Goal: Information Seeking & Learning: Learn about a topic

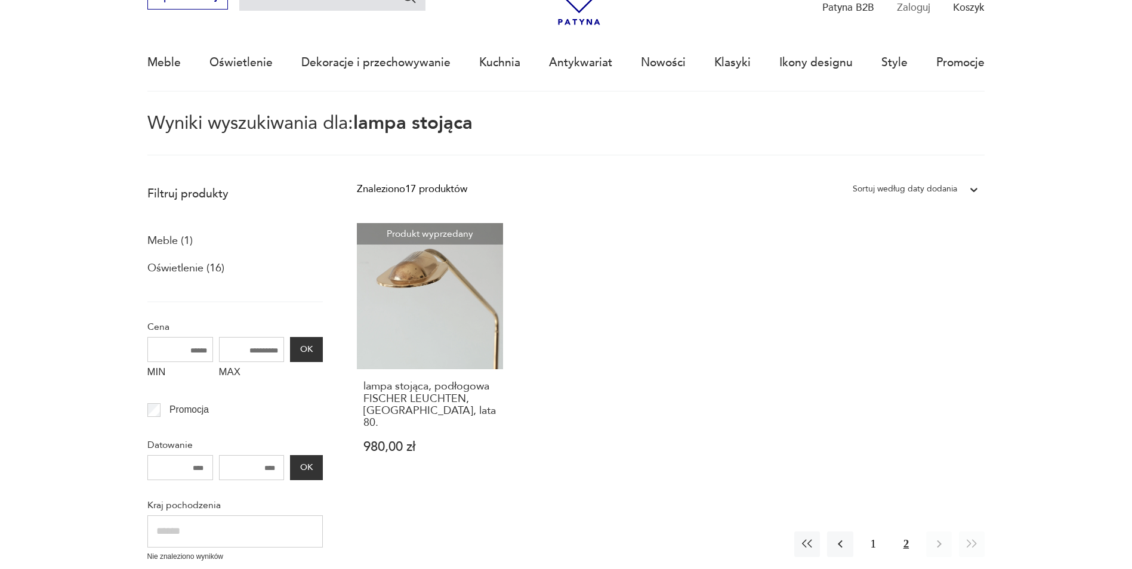
scroll to position [995, 0]
click at [457, 331] on link "Produkt wyprzedany lampa stojąca, podłogowa FISCHER LEUCHTEN, [GEOGRAPHIC_DATA]…" at bounding box center [430, 352] width 146 height 258
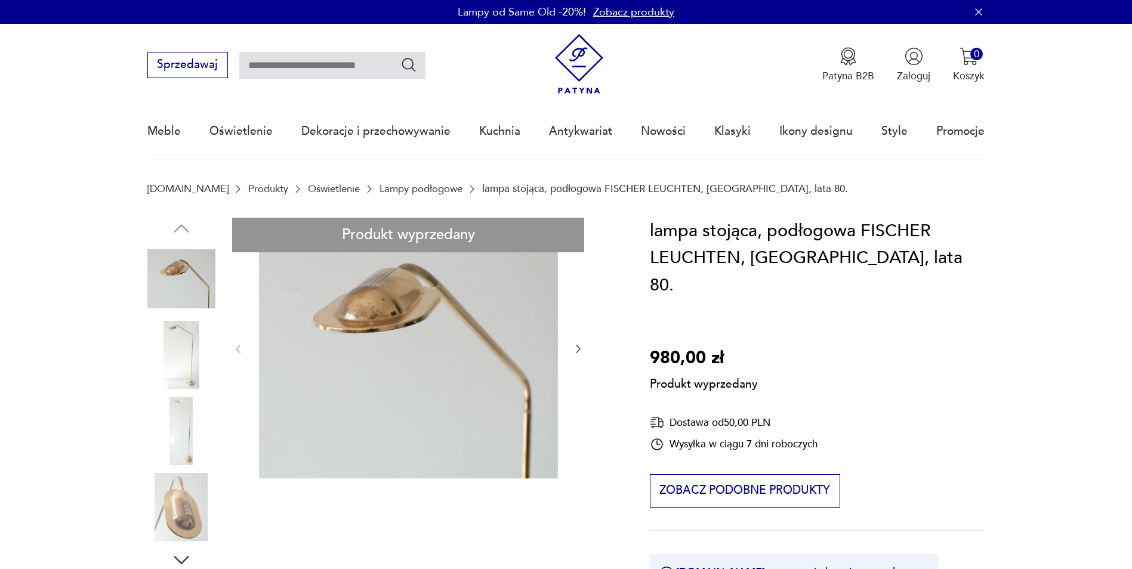
click at [188, 355] on div "Produkt wyprzedany Opis produktu Lampa podłogowa z elstycznym ramieniem. Produk…" at bounding box center [381, 576] width 469 height 716
click at [184, 375] on div "Produkt wyprzedany Opis produktu Lampa podłogowa z elstycznym ramieniem. Produk…" at bounding box center [381, 576] width 469 height 716
click at [577, 350] on div "Produkt wyprzedany Opis produktu Lampa podłogowa z elstycznym ramieniem. Produk…" at bounding box center [381, 576] width 469 height 716
click at [576, 349] on div "Produkt wyprzedany Opis produktu Lampa podłogowa z elstycznym ramieniem. Produk…" at bounding box center [381, 576] width 469 height 716
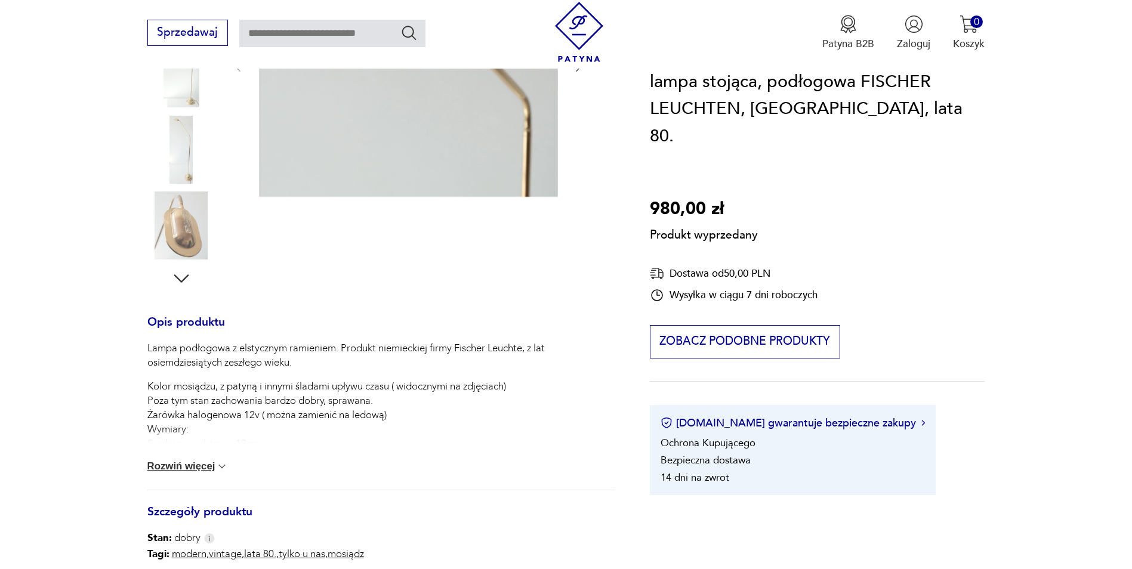
scroll to position [100, 0]
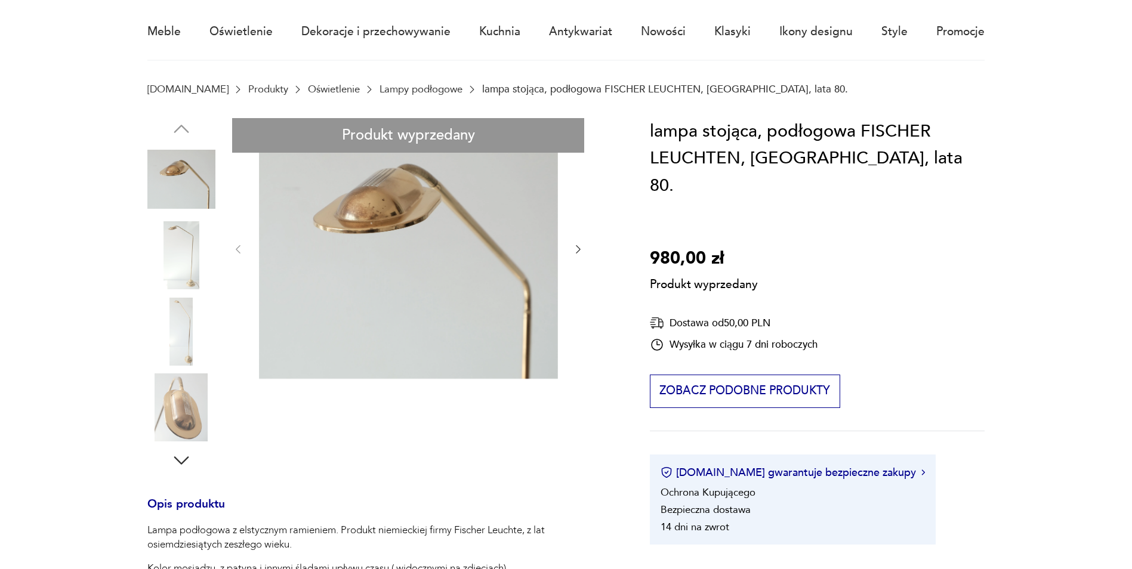
click at [578, 251] on div "Produkt wyprzedany Opis produktu Lampa podłogowa z elstycznym ramieniem. Produk…" at bounding box center [381, 476] width 469 height 716
click at [576, 247] on div "Produkt wyprzedany Opis produktu Lampa podłogowa z elstycznym ramieniem. Produk…" at bounding box center [381, 476] width 469 height 716
click at [181, 459] on div "Produkt wyprzedany Opis produktu Lampa podłogowa z elstycznym ramieniem. Produk…" at bounding box center [381, 476] width 469 height 716
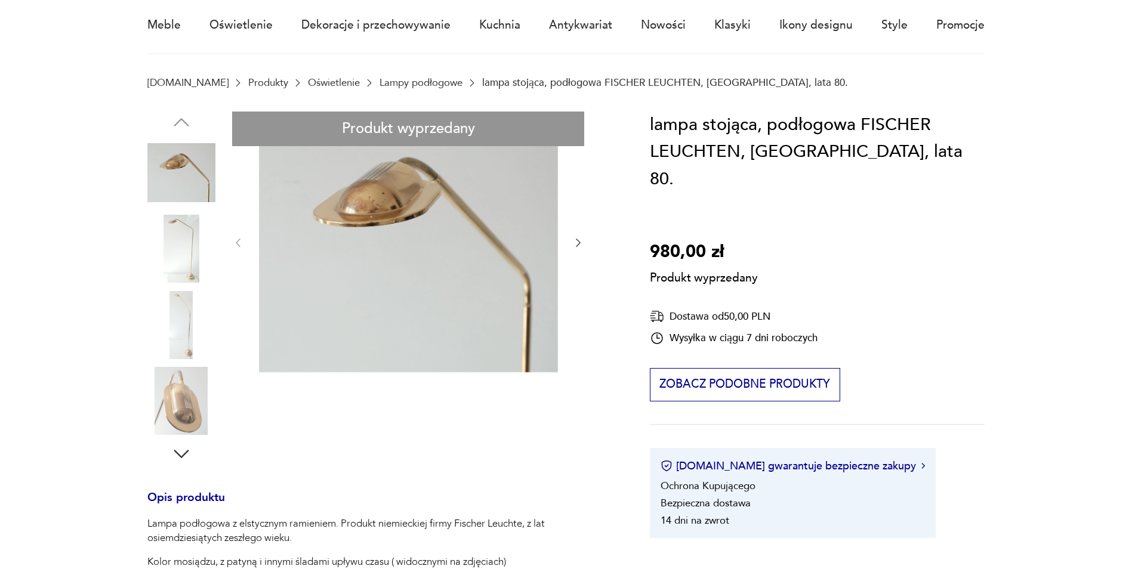
scroll to position [0, 0]
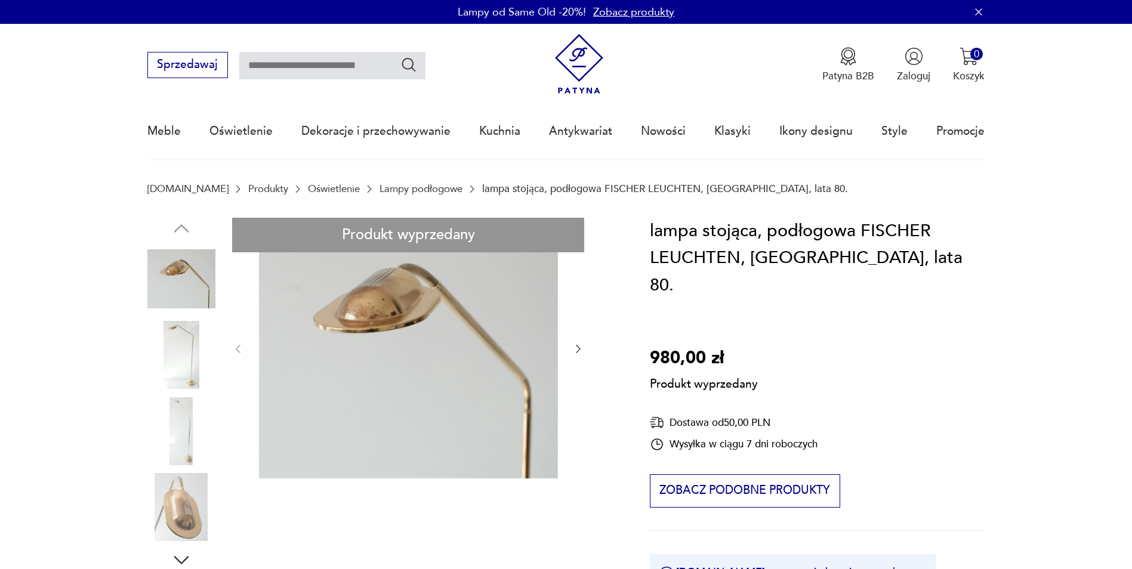
click at [581, 347] on div "Produkt wyprzedany Opis produktu Lampa podłogowa z elstycznym ramieniem. Produk…" at bounding box center [381, 576] width 469 height 716
